Goal: Transaction & Acquisition: Purchase product/service

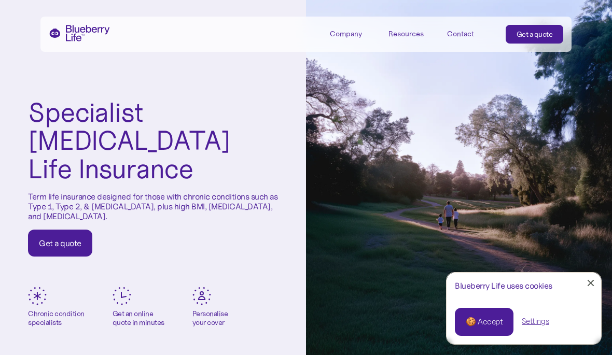
click at [66, 238] on div "Get a quote" at bounding box center [60, 243] width 43 height 10
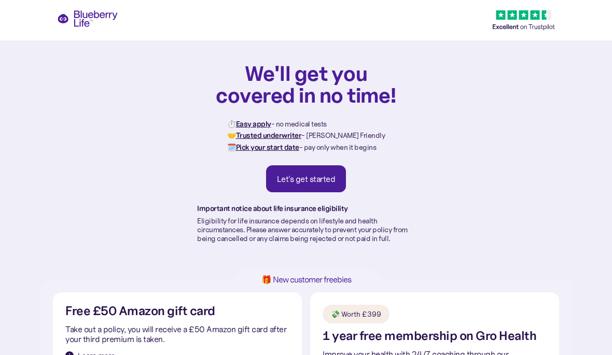
click at [325, 180] on div "Let's get started" at bounding box center [306, 179] width 59 height 10
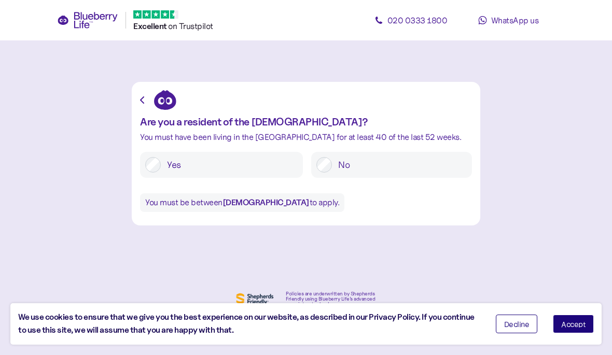
click at [244, 170] on label "Yes" at bounding box center [229, 165] width 137 height 16
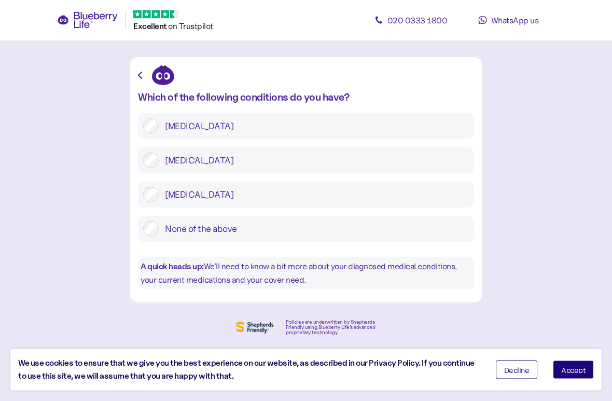
scroll to position [25, 0]
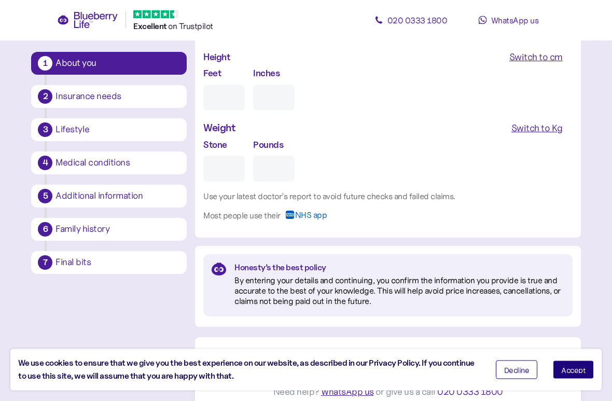
scroll to position [988, 0]
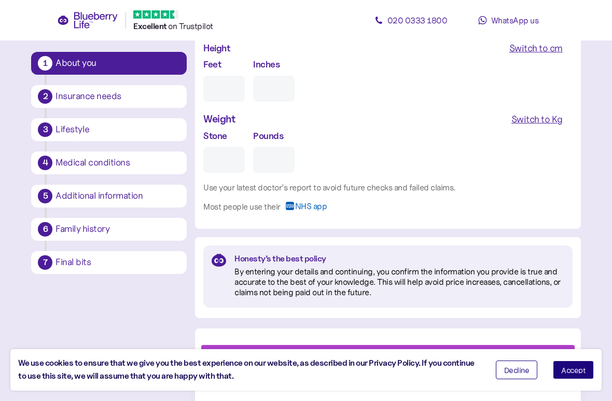
click at [151, 173] on button "4 Medical conditions" at bounding box center [109, 162] width 156 height 23
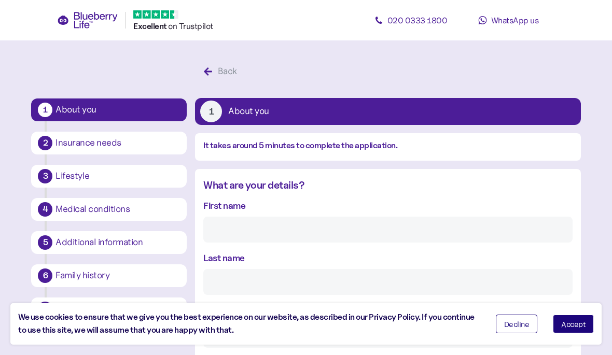
scroll to position [0, 0]
